Goal: Task Accomplishment & Management: Use online tool/utility

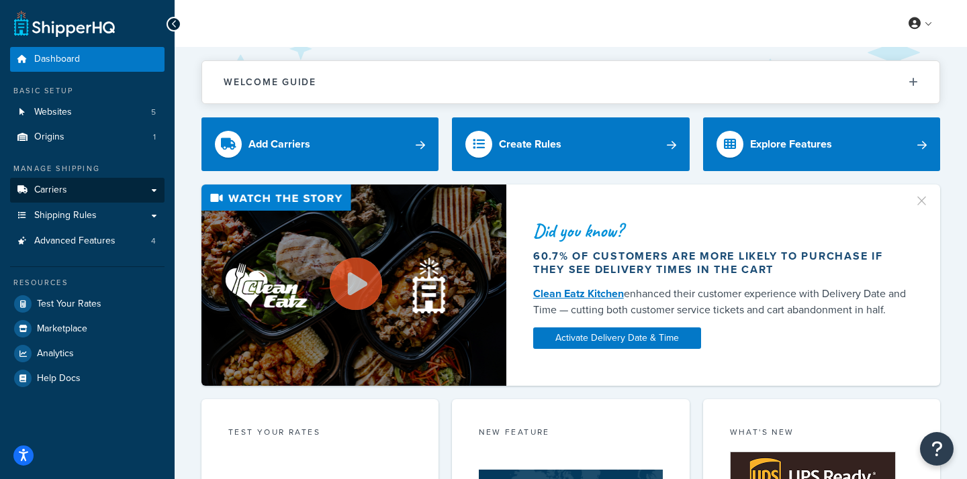
click at [80, 190] on link "Carriers" at bounding box center [87, 190] width 154 height 25
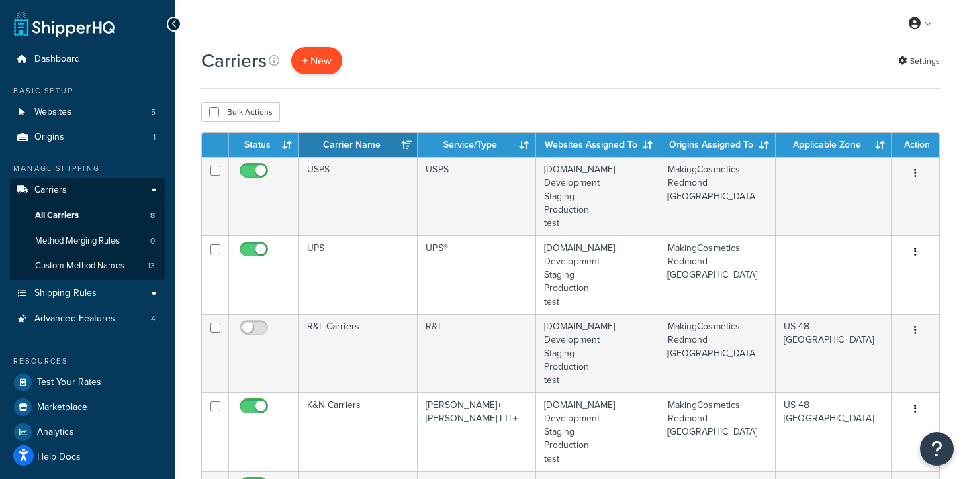
click at [316, 63] on button "+ New" at bounding box center [316, 61] width 51 height 28
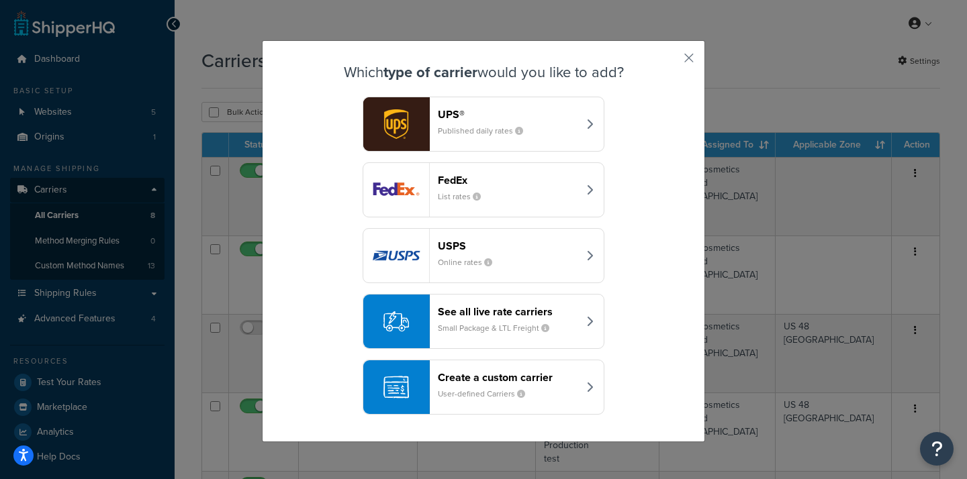
click at [506, 323] on small "Small Package & LTL Freight" at bounding box center [499, 328] width 122 height 12
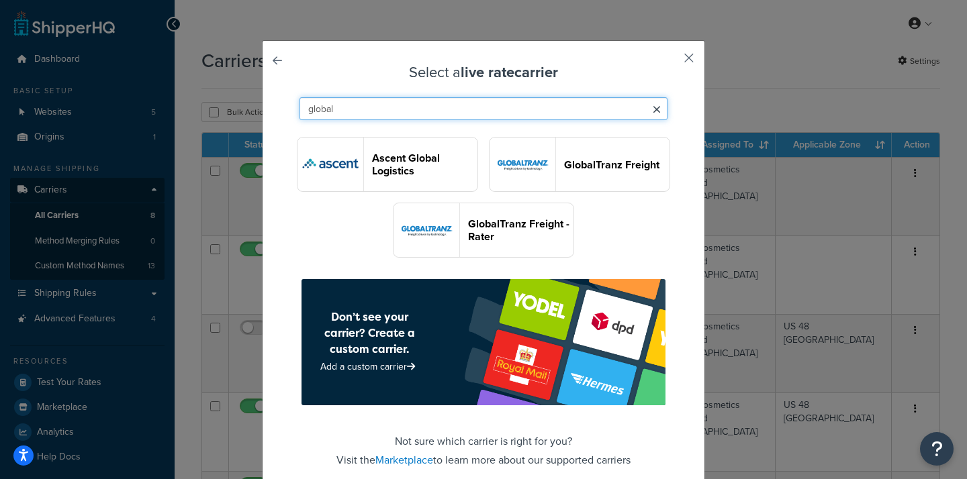
type input "global"
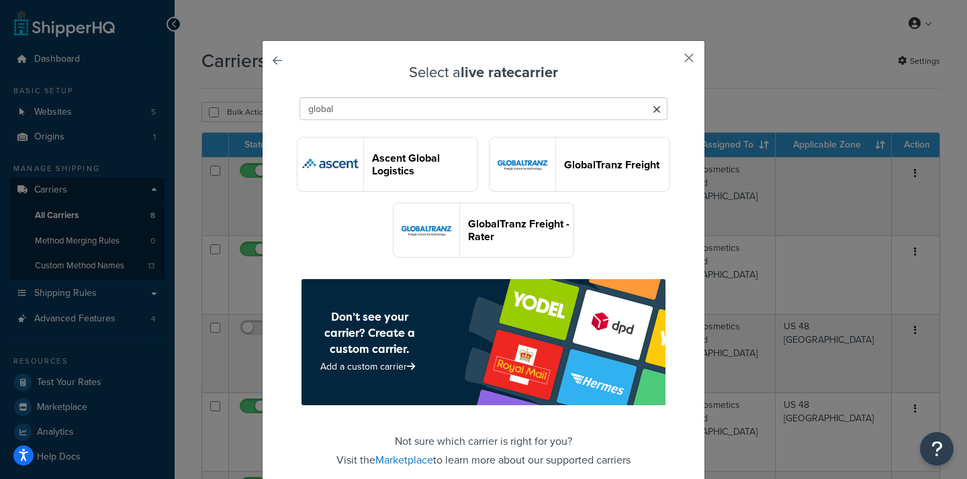
click at [671, 61] on button "button" at bounding box center [668, 62] width 3 height 3
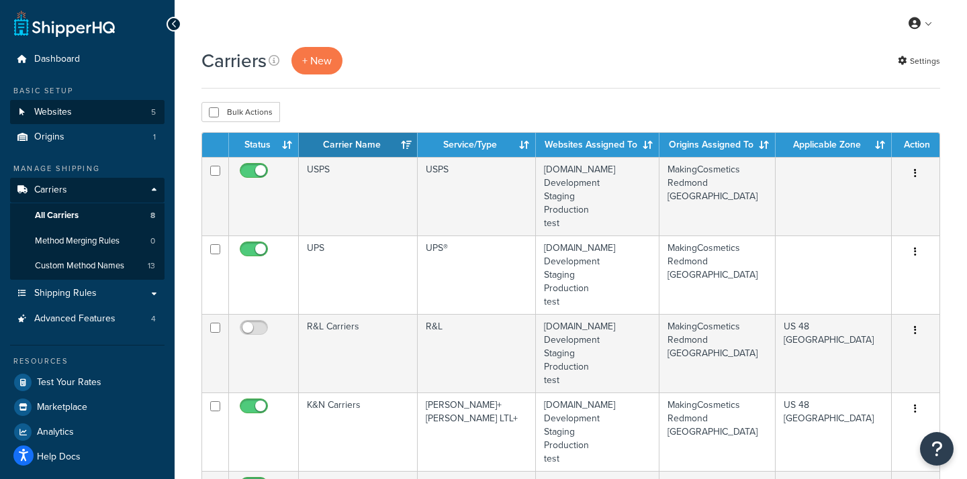
click at [83, 109] on link "Websites 5" at bounding box center [87, 112] width 154 height 25
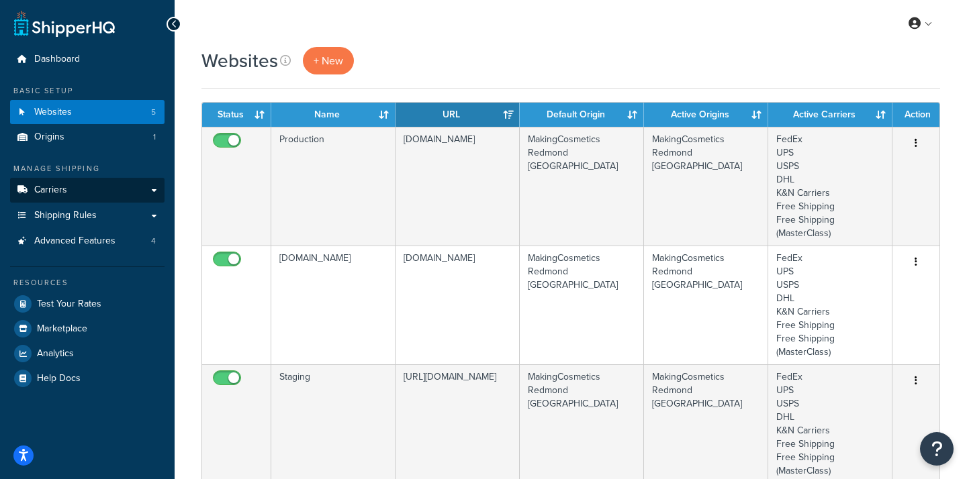
click at [107, 187] on link "Carriers" at bounding box center [87, 190] width 154 height 25
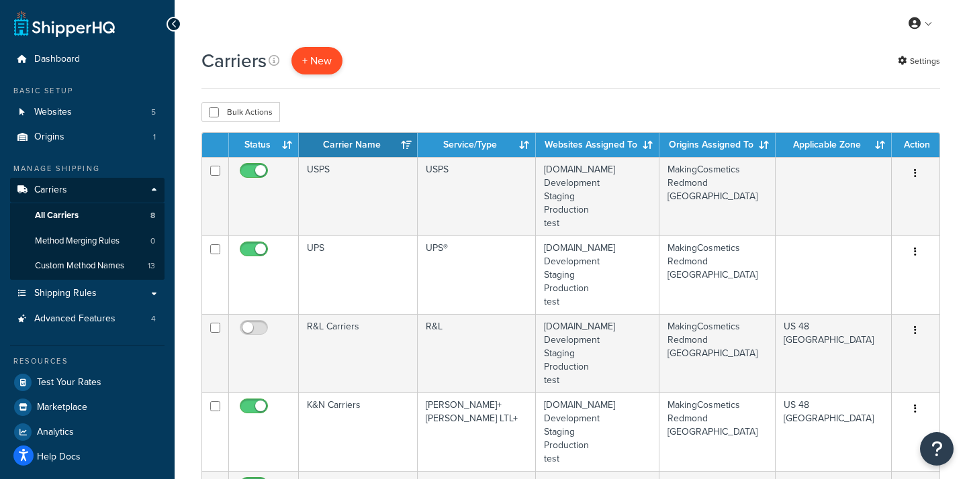
click at [317, 63] on button "+ New" at bounding box center [316, 61] width 51 height 28
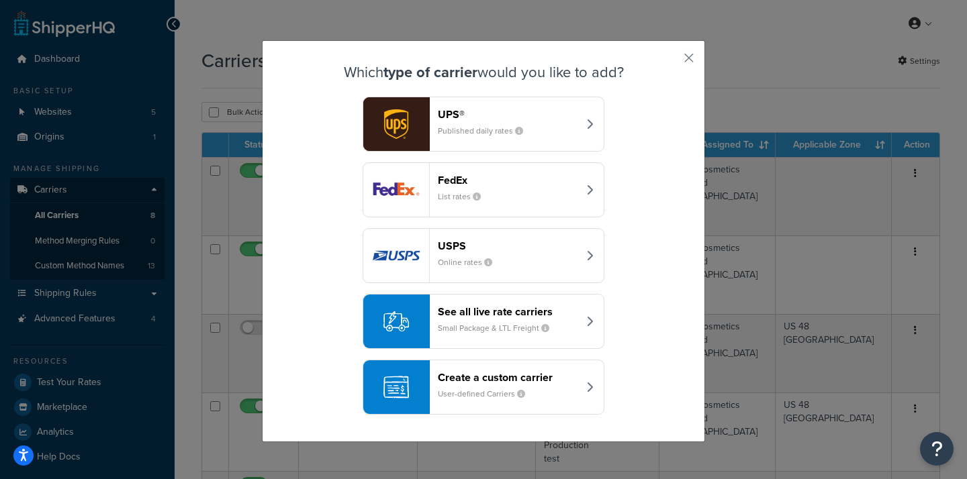
click at [473, 318] on header "See all live rate carriers" at bounding box center [508, 311] width 140 height 13
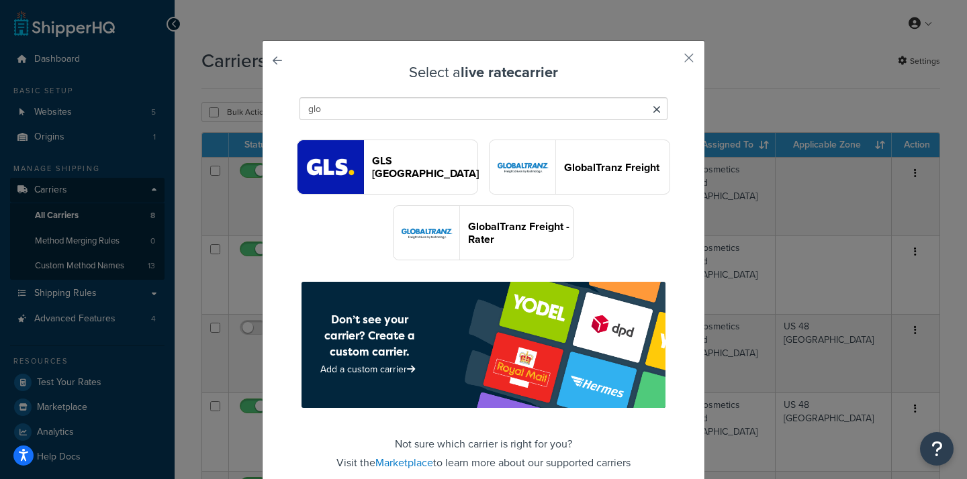
scroll to position [63, 0]
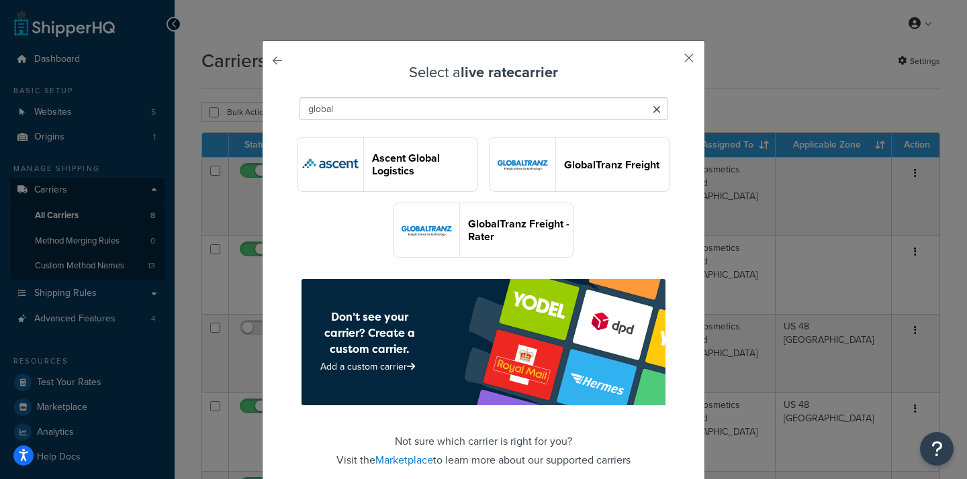
type input "global"
click at [671, 61] on button "button" at bounding box center [668, 62] width 3 height 3
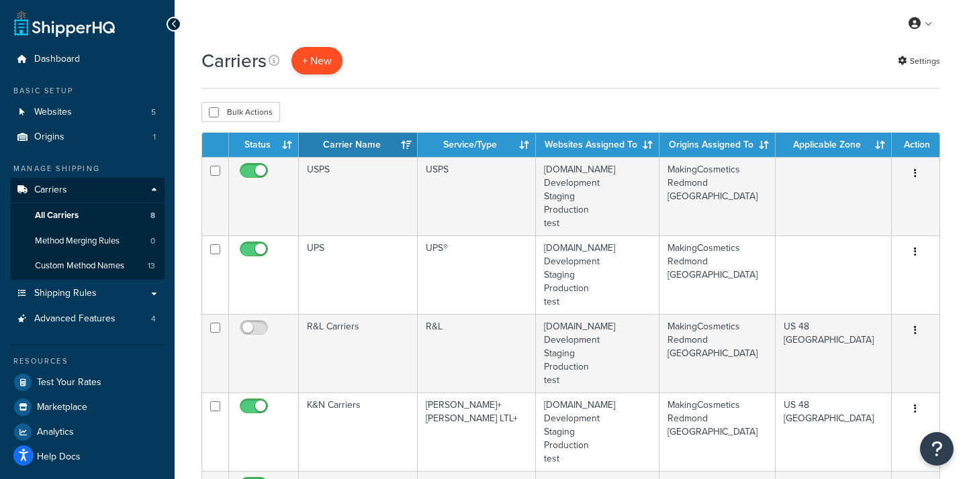
click at [316, 68] on button "+ New" at bounding box center [316, 61] width 51 height 28
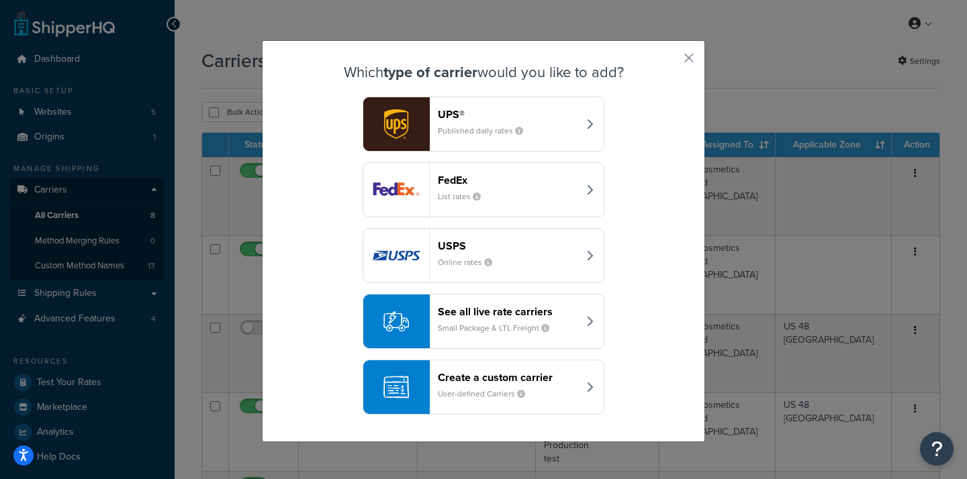
click at [495, 321] on div "See all live rate carriers Small Package & LTL Freight" at bounding box center [508, 321] width 140 height 32
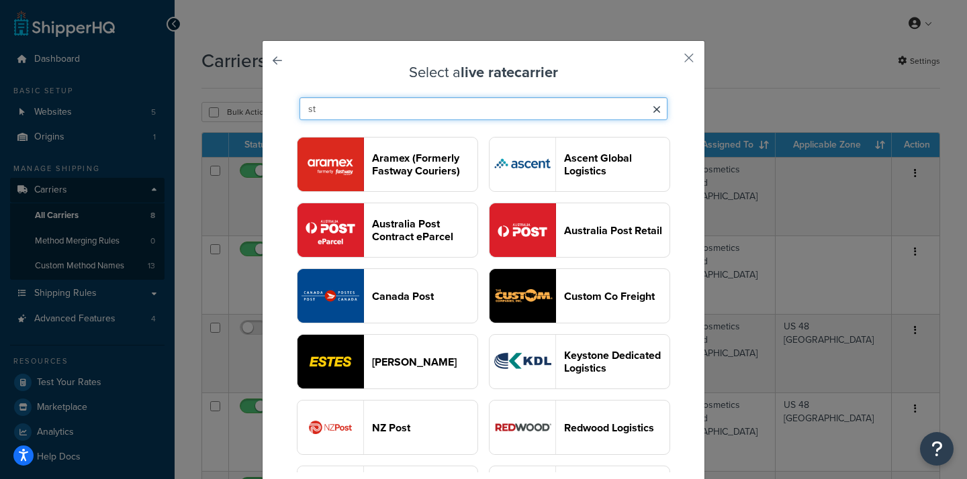
type input "s"
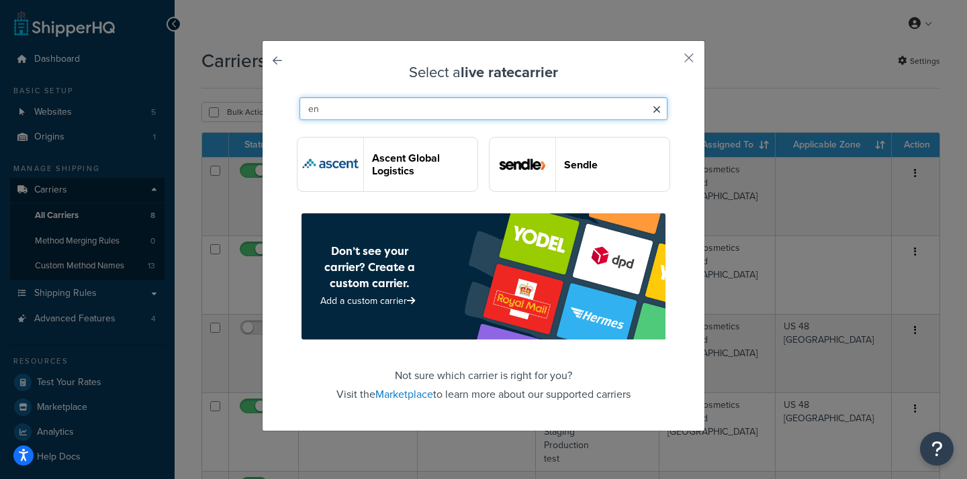
type input "e"
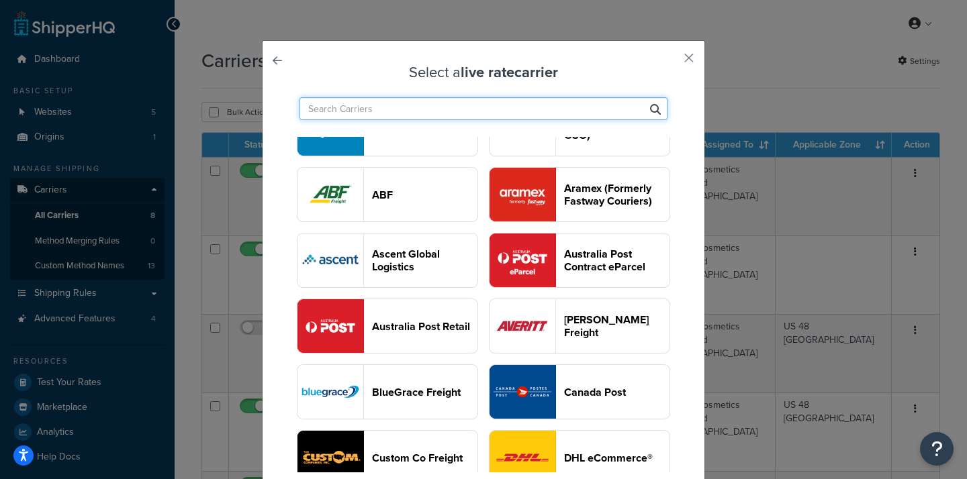
scroll to position [305, 0]
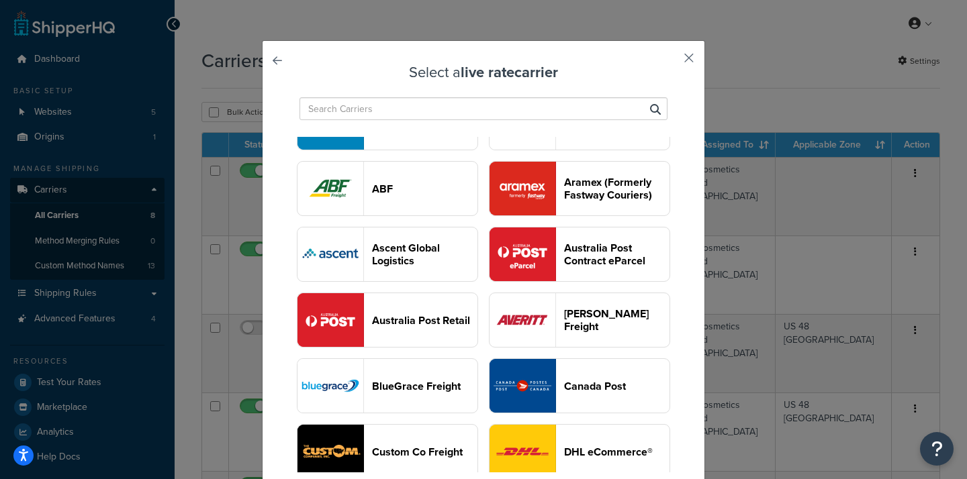
click at [671, 61] on button "button" at bounding box center [668, 62] width 3 height 3
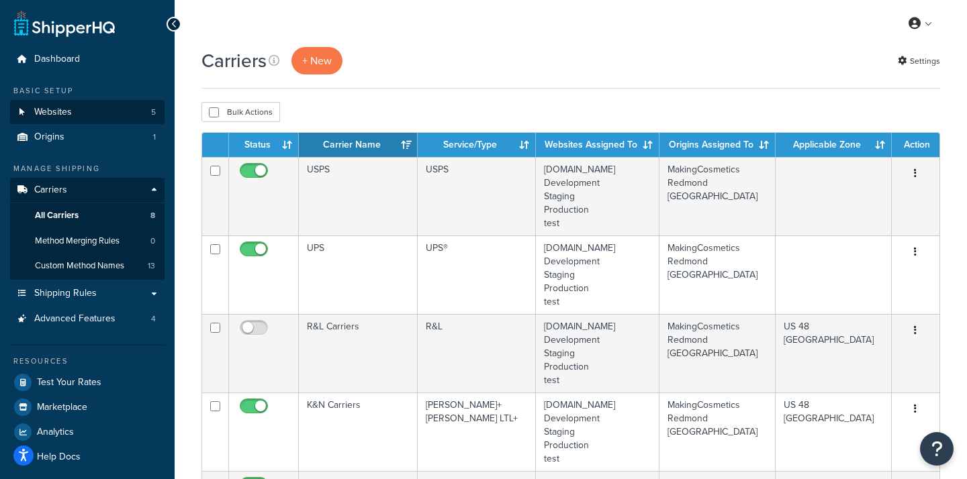
scroll to position [7, 0]
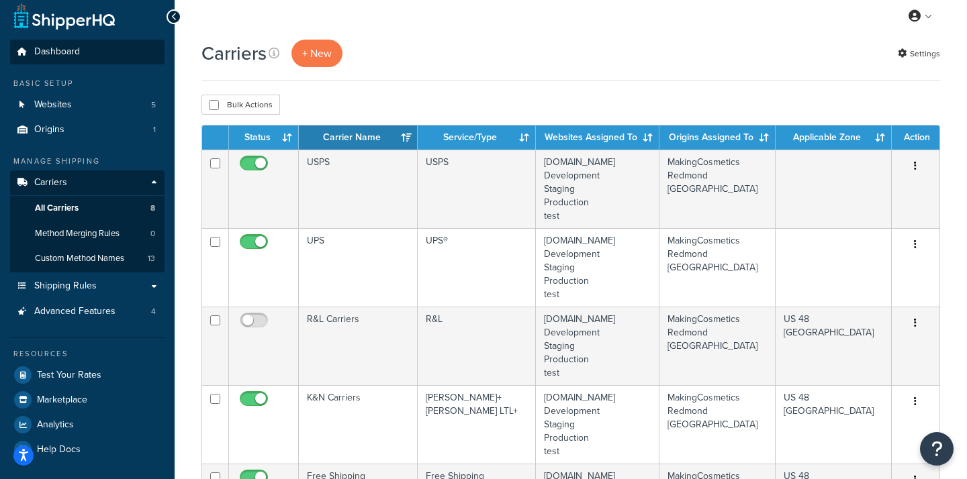
click at [55, 52] on span "Dashboard" at bounding box center [57, 51] width 46 height 11
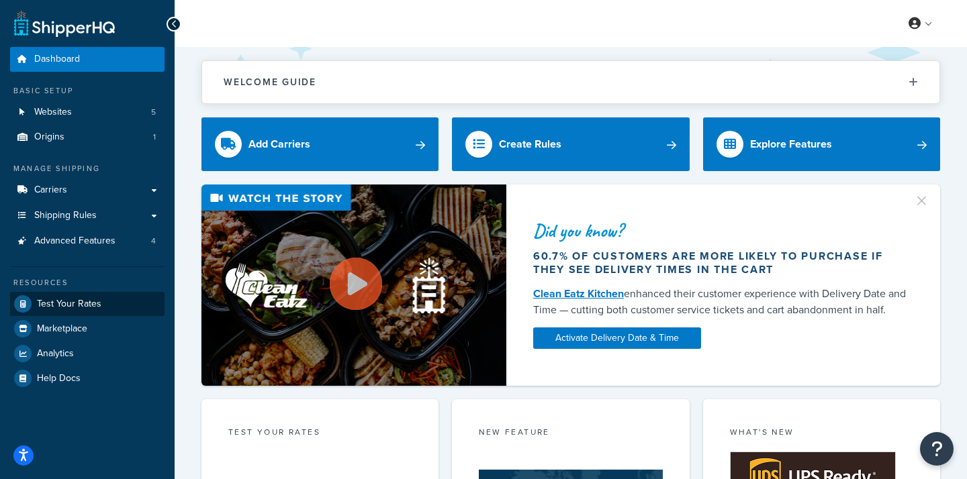
click at [62, 302] on span "Test Your Rates" at bounding box center [69, 304] width 64 height 11
